Goal: Transaction & Acquisition: Book appointment/travel/reservation

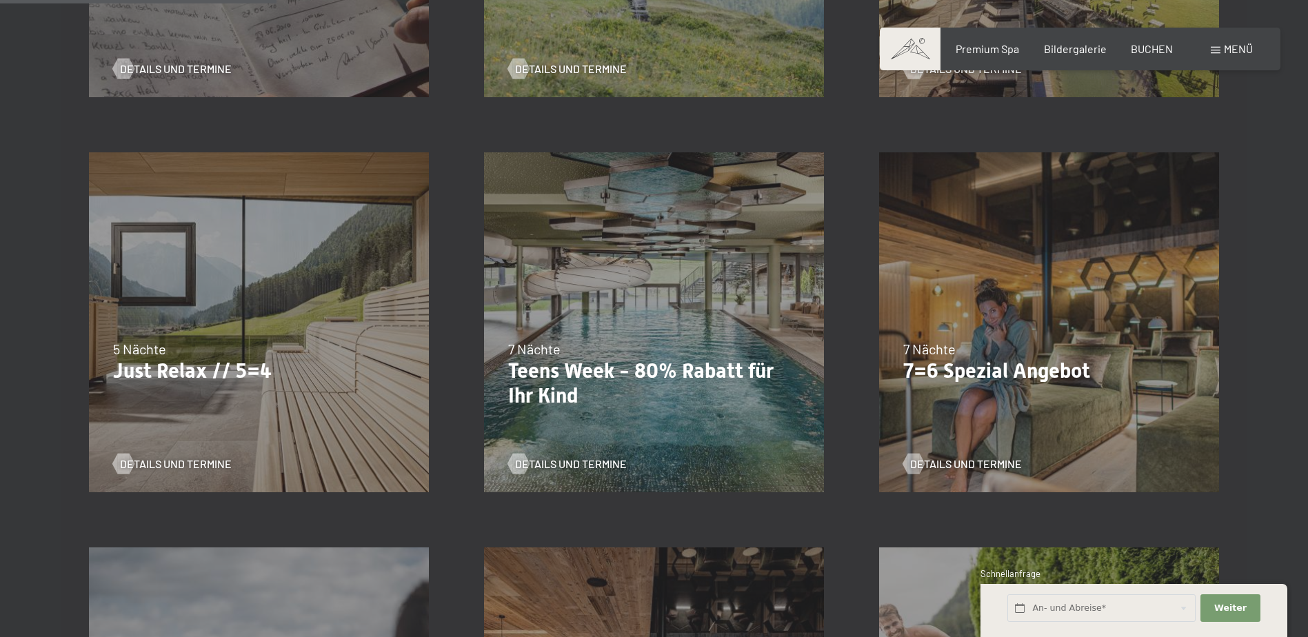
scroll to position [690, 0]
click at [978, 330] on div "04.10.–26.10.2025 01.11.–21.12.2025 10.01.–01.02.2026 07.03.–29.03.2026 16.05.–…" at bounding box center [1049, 320] width 395 height 395
click at [982, 465] on span "Details und Termine" at bounding box center [980, 462] width 112 height 15
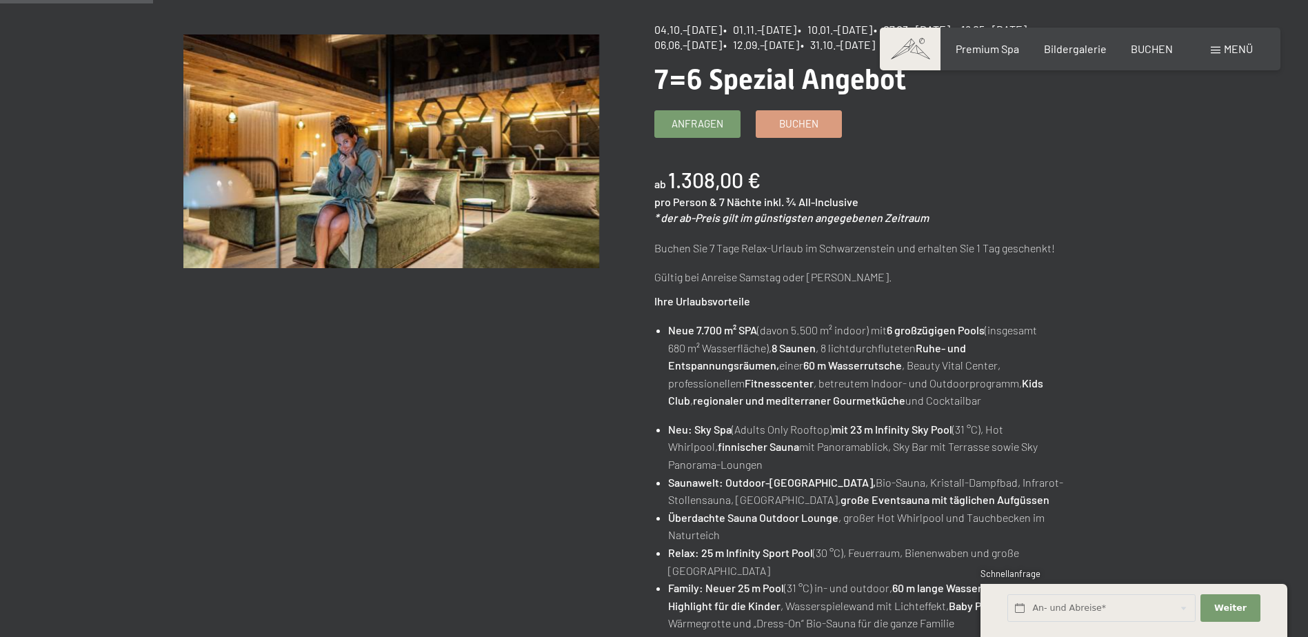
scroll to position [207, 0]
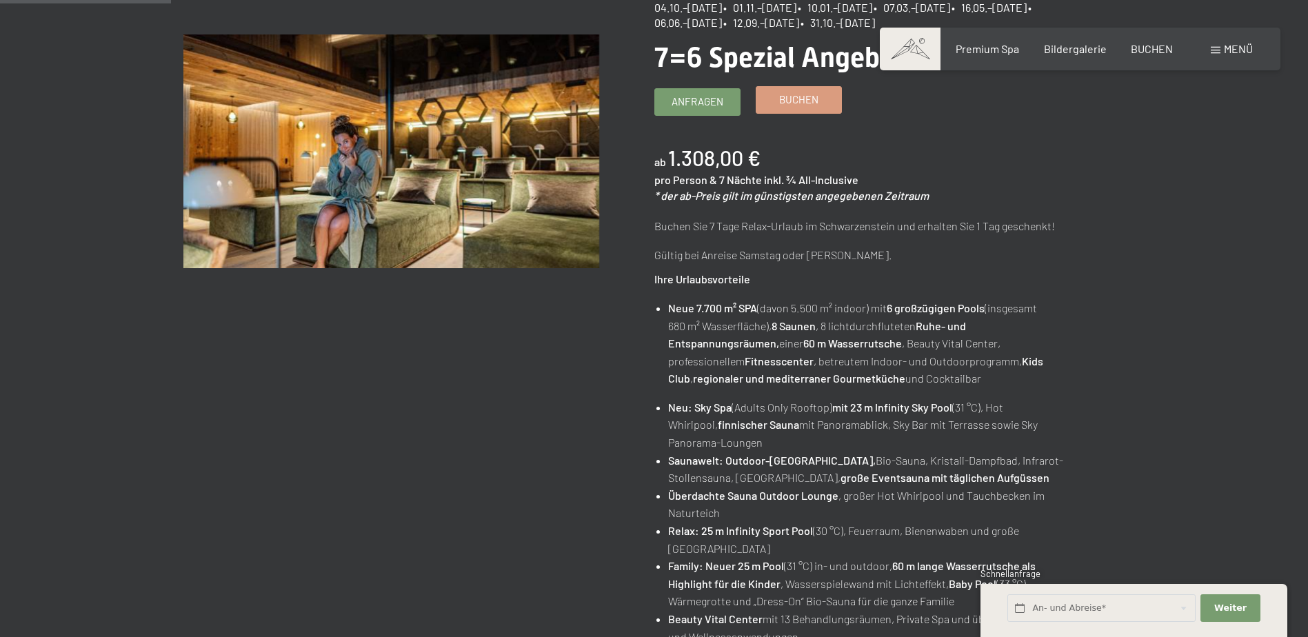
click at [807, 101] on span "Buchen" at bounding box center [798, 99] width 39 height 14
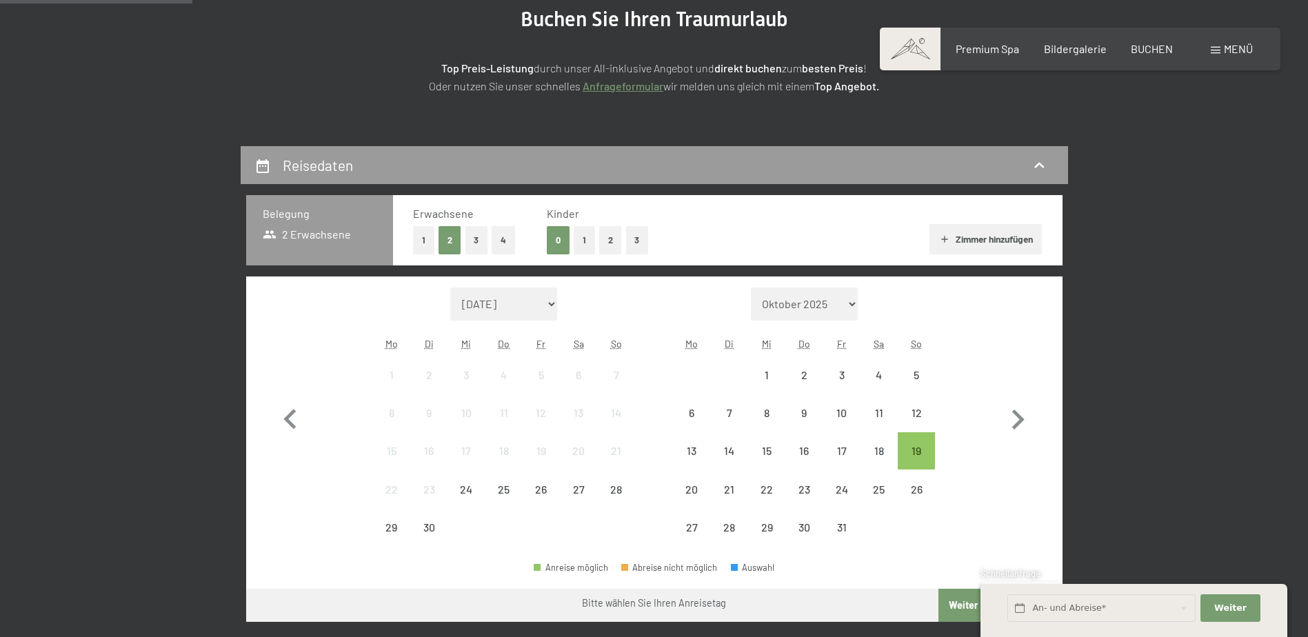
scroll to position [207, 0]
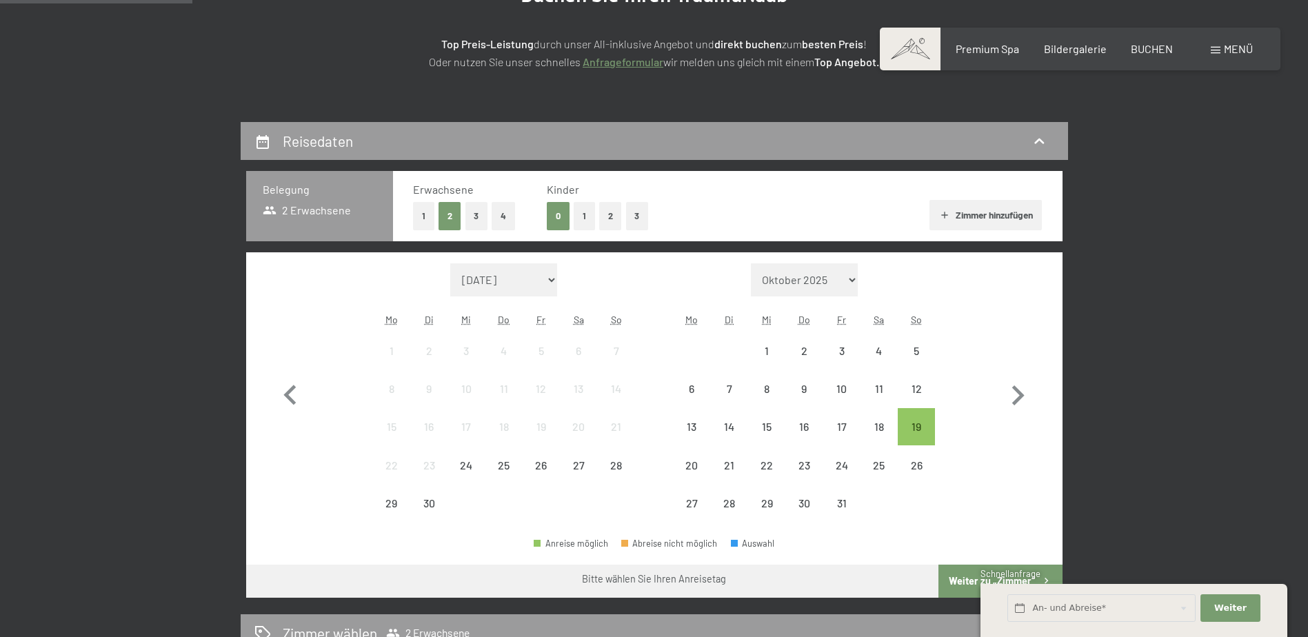
select select "[DATE]"
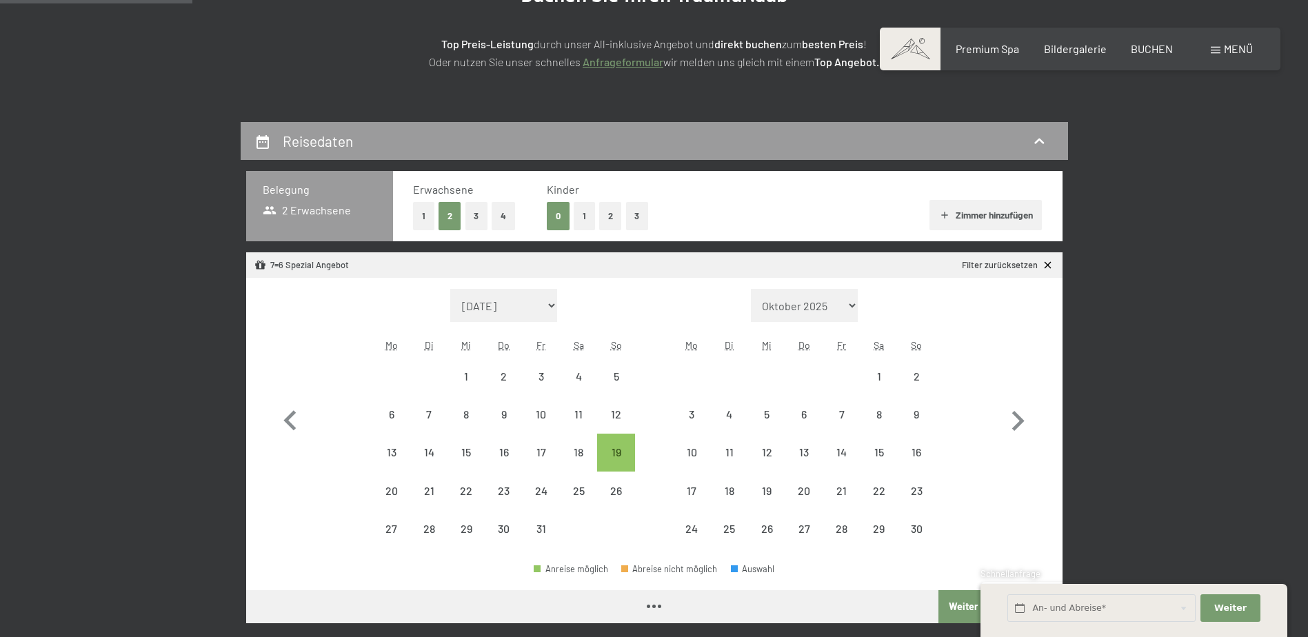
select select "[DATE]"
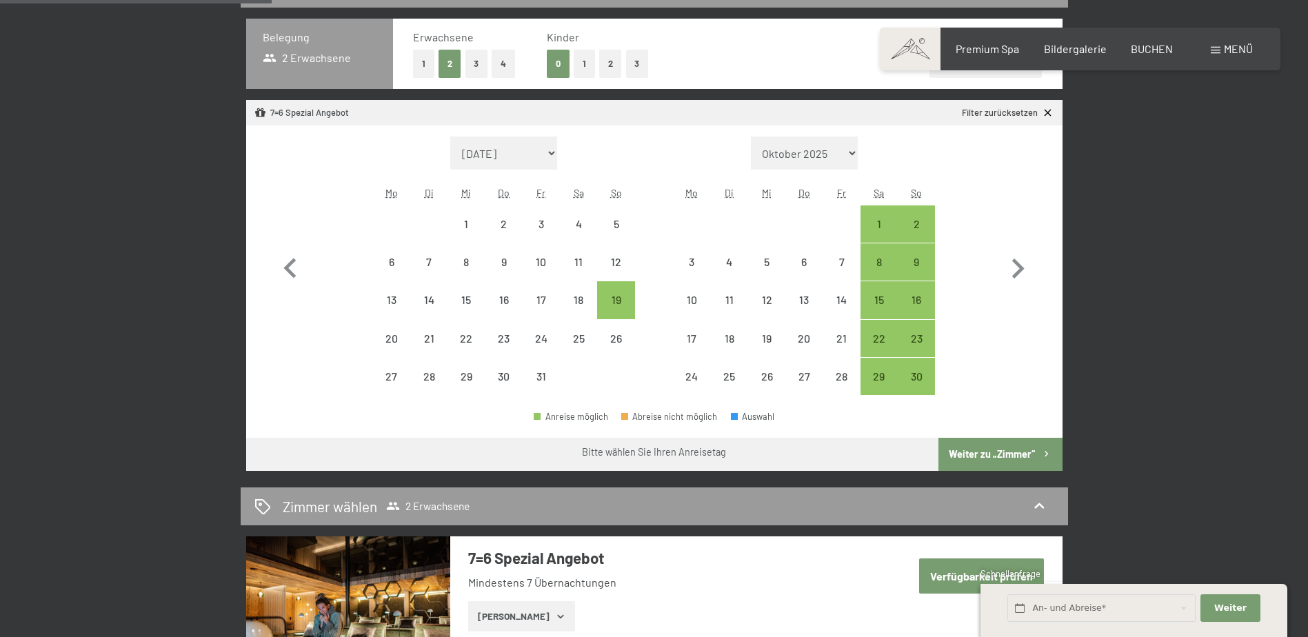
scroll to position [345, 0]
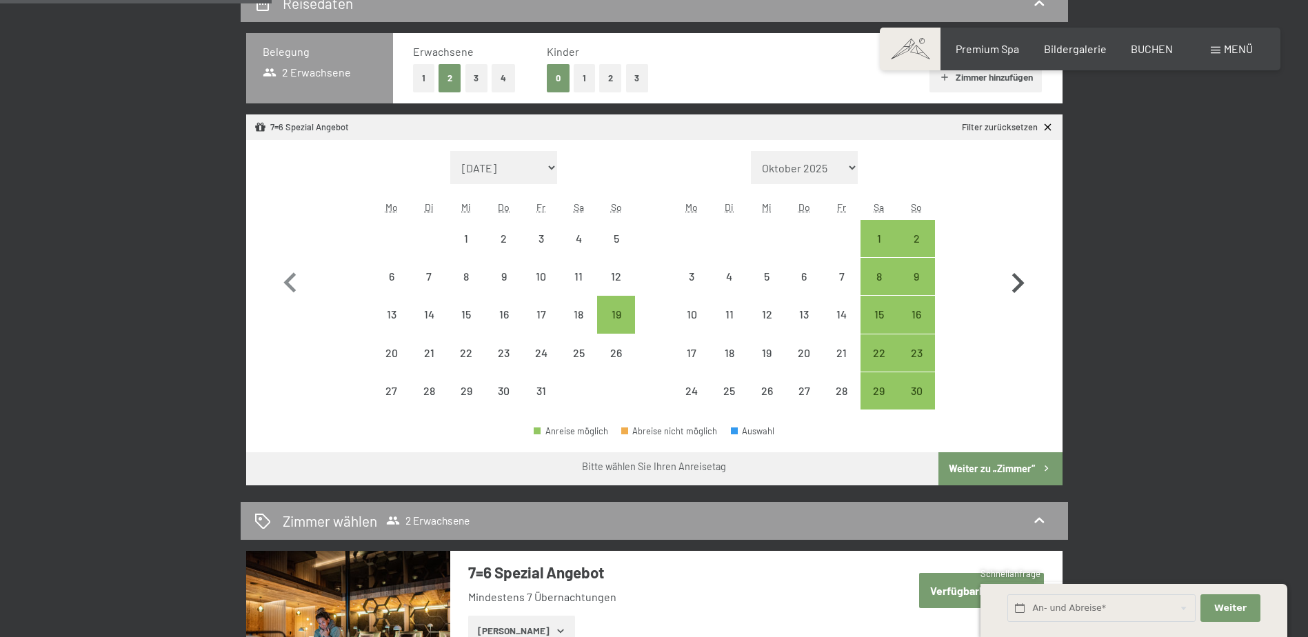
click at [1019, 279] on icon "button" at bounding box center [1018, 283] width 12 height 20
select select "2025-11-01"
select select "2025-12-01"
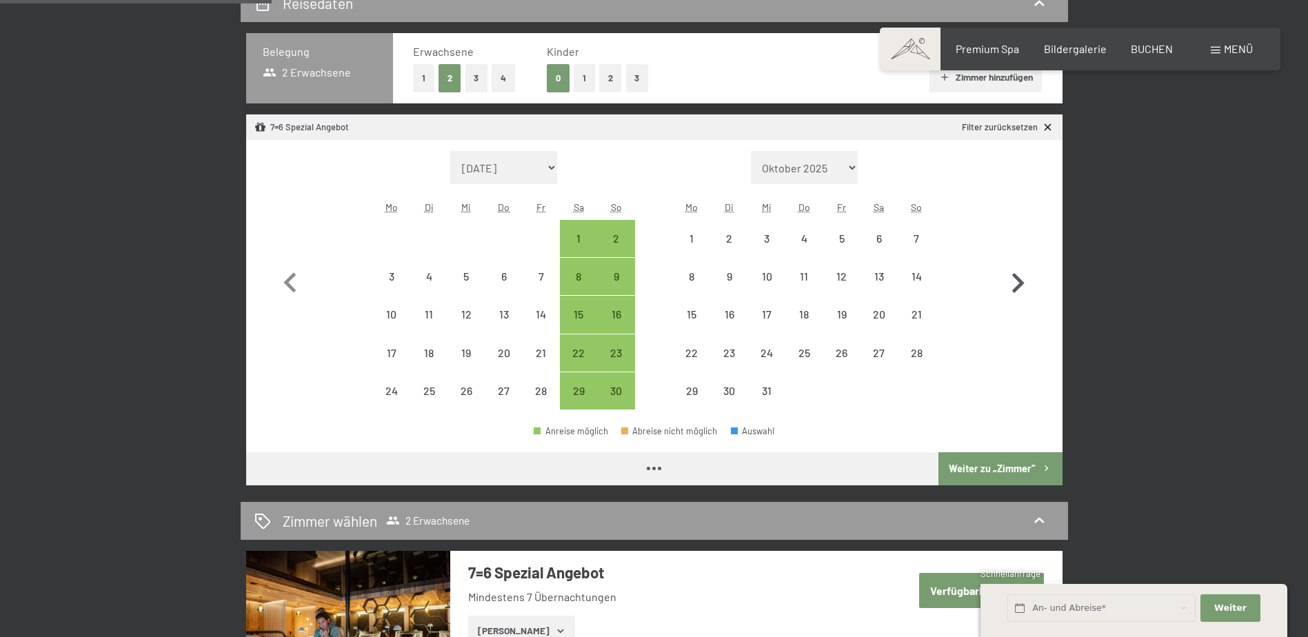
select select "2025-11-01"
select select "2025-12-01"
click at [912, 239] on div "7" at bounding box center [916, 250] width 34 height 34
select select "2025-11-01"
select select "2025-12-01"
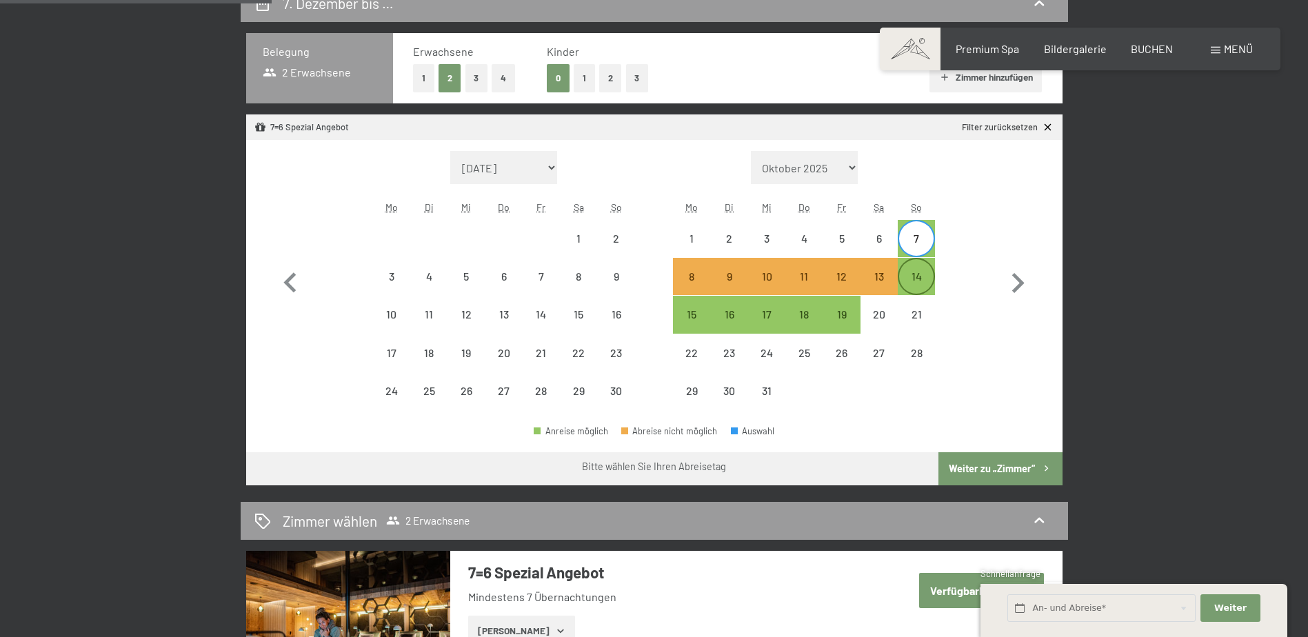
click at [917, 275] on div "14" at bounding box center [916, 288] width 34 height 34
select select "2025-11-01"
select select "2025-12-01"
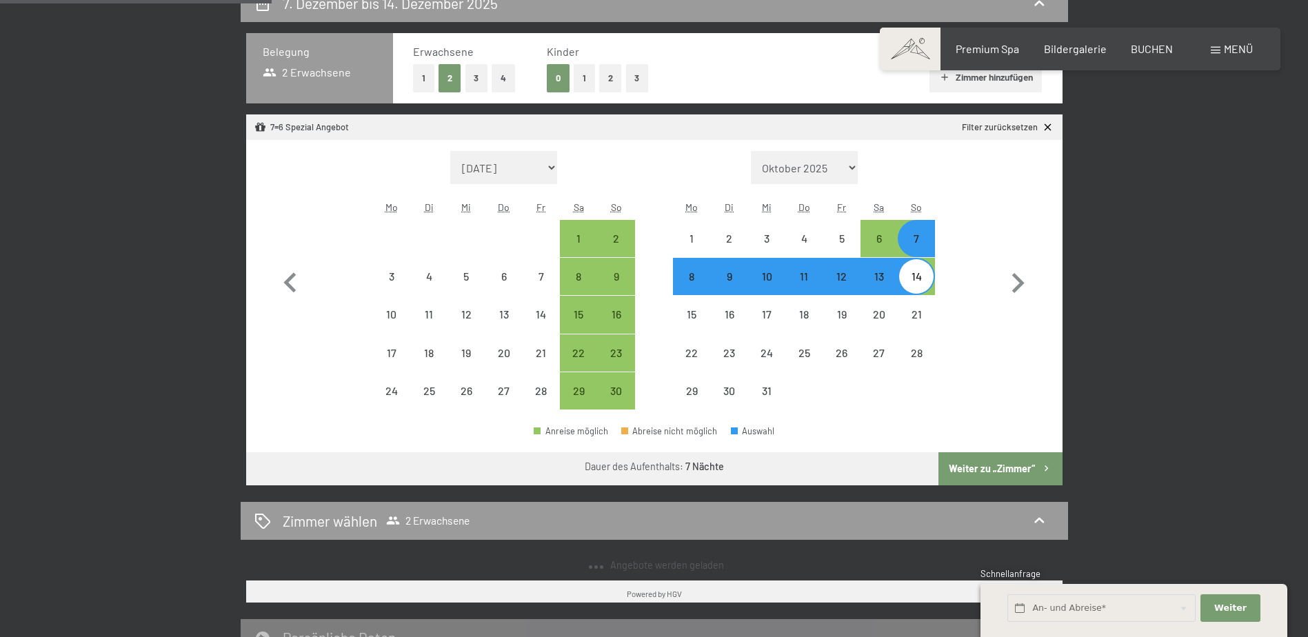
select select "2025-10-01"
select select "2025-11-01"
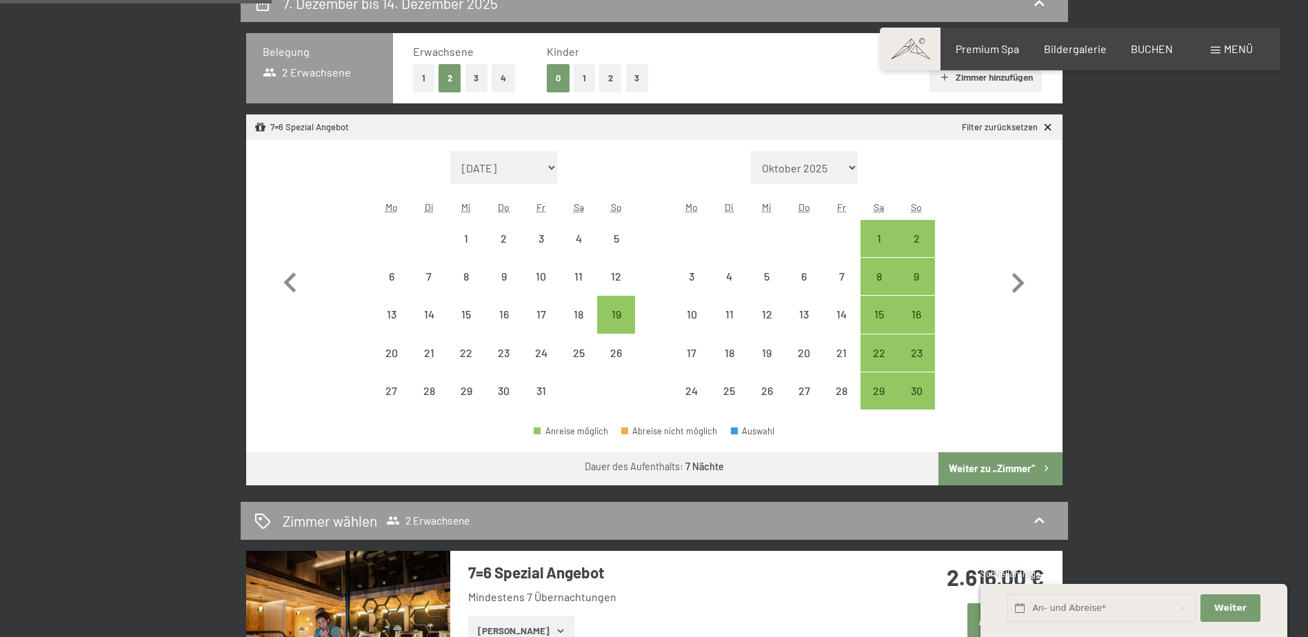
click at [987, 454] on button "Weiter zu „Zimmer“" at bounding box center [1000, 468] width 123 height 33
select select "2025-10-01"
select select "2025-11-01"
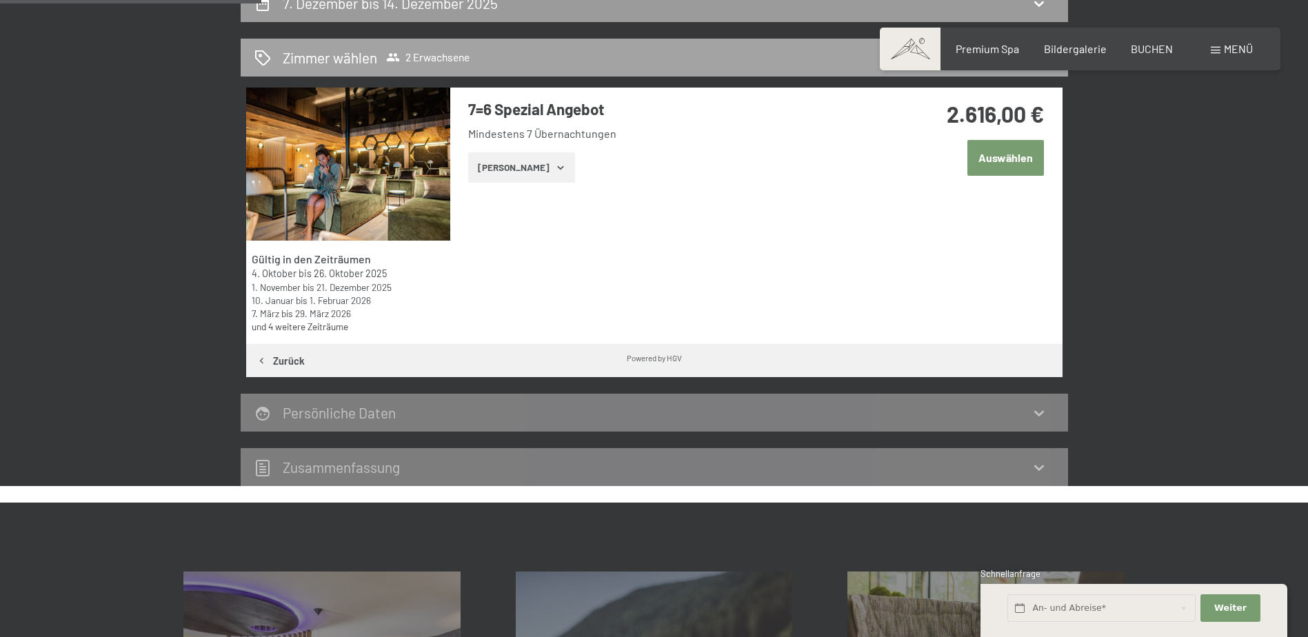
scroll to position [329, 0]
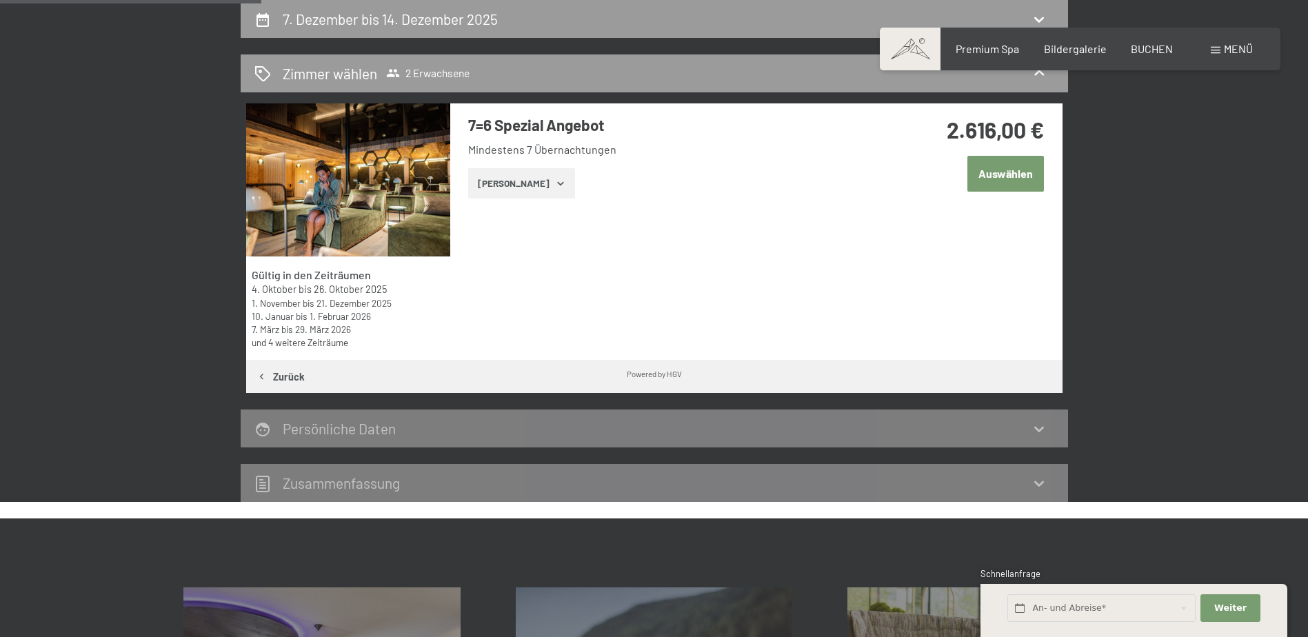
click at [555, 183] on icon "button" at bounding box center [560, 183] width 11 height 11
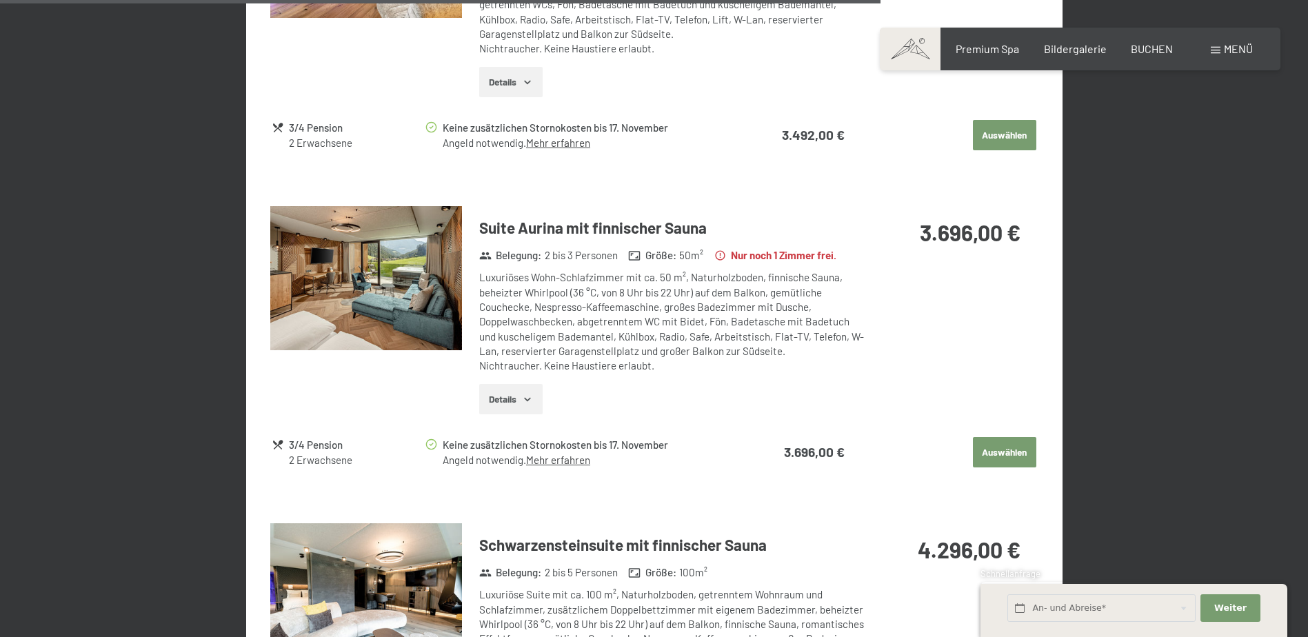
scroll to position [2467, 0]
